Goal: Register for event/course

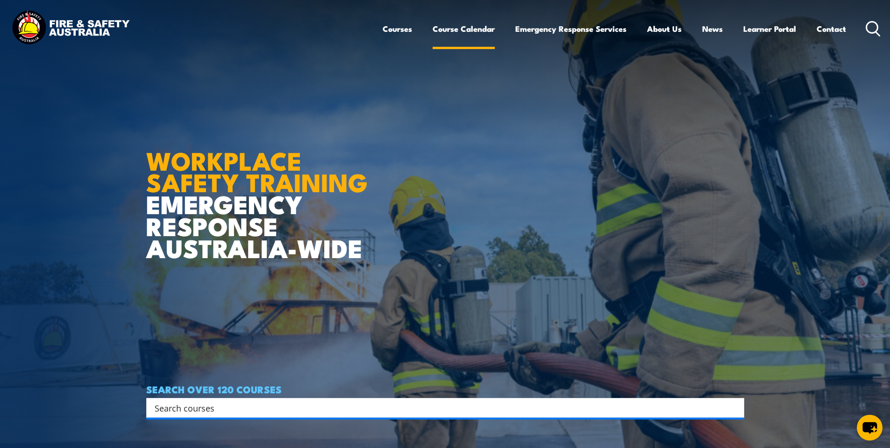
click at [449, 33] on link "Course Calendar" at bounding box center [464, 28] width 62 height 25
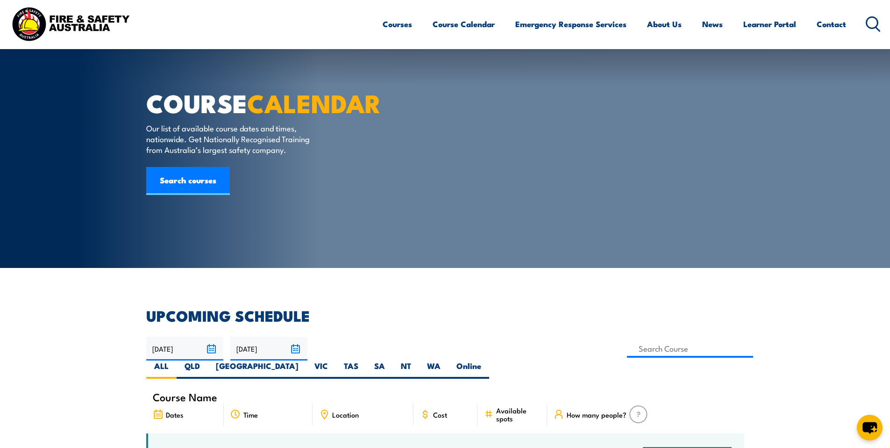
scroll to position [48, 0]
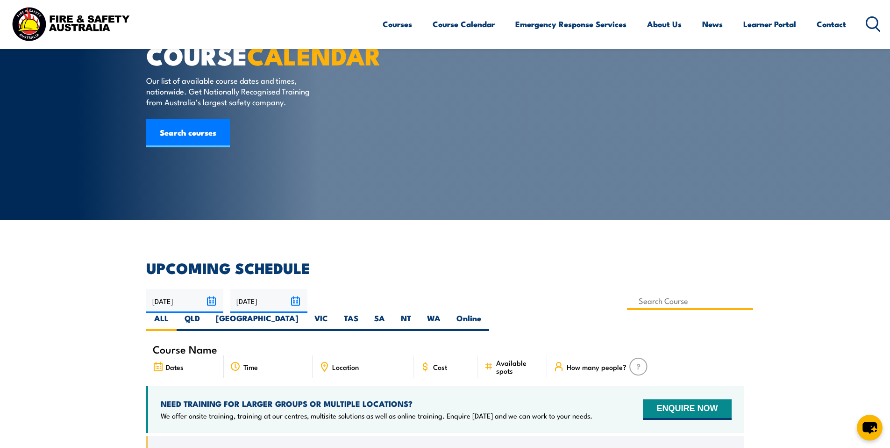
click at [627, 305] on input at bounding box center [690, 301] width 127 height 18
type input "Mental Health First Aid Training (Standard) – Online"
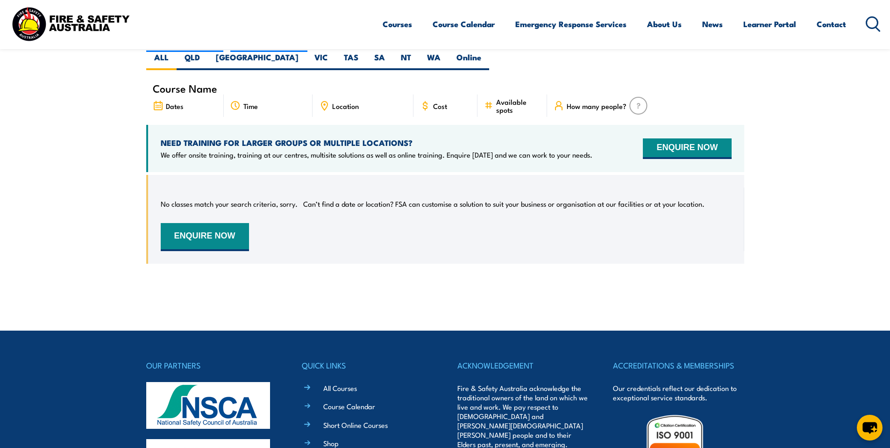
scroll to position [195, 0]
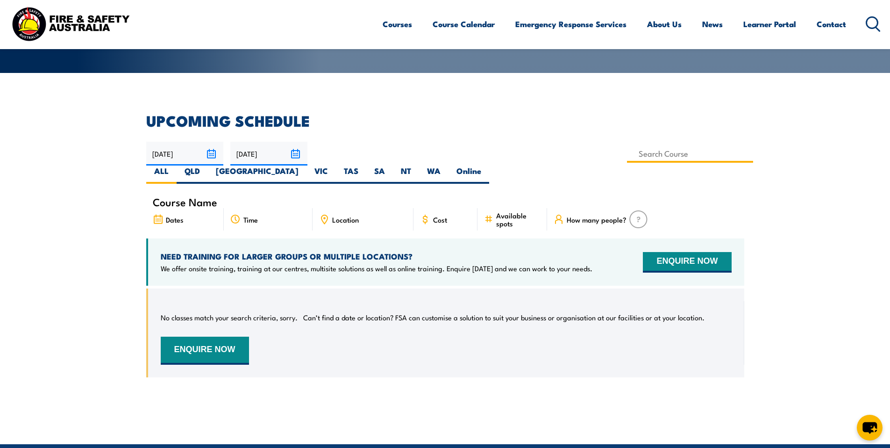
click at [627, 154] on input at bounding box center [690, 153] width 127 height 18
type input "Mental Health First Aid Training (Standard) – Classroom"
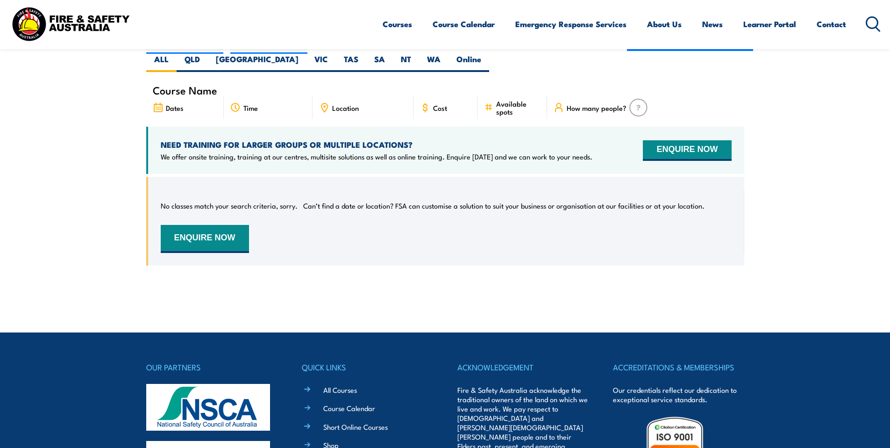
scroll to position [308, 0]
